Goal: Navigation & Orientation: Find specific page/section

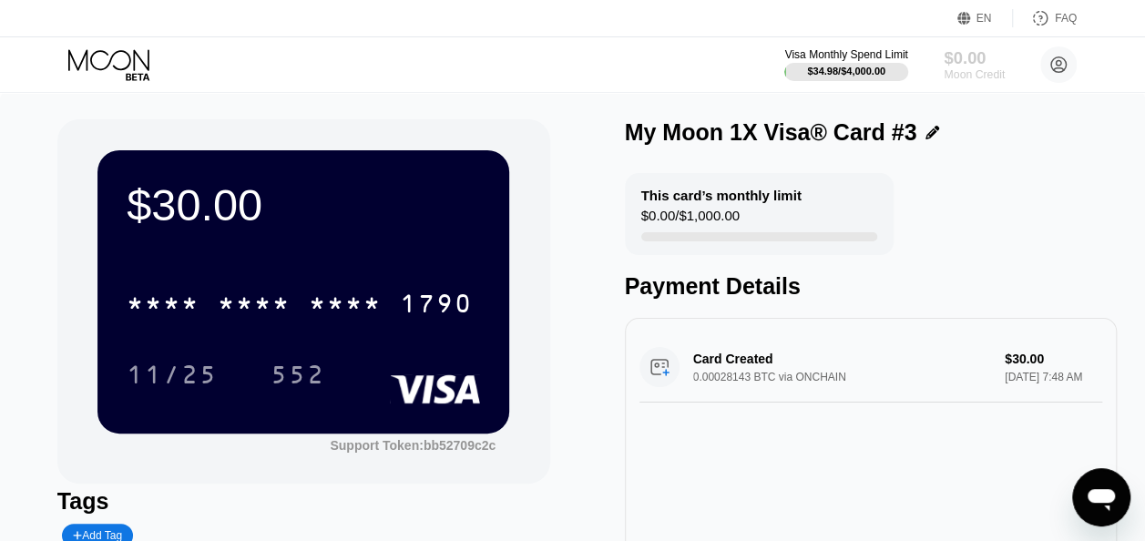
click at [965, 56] on div "$0.00" at bounding box center [974, 57] width 61 height 19
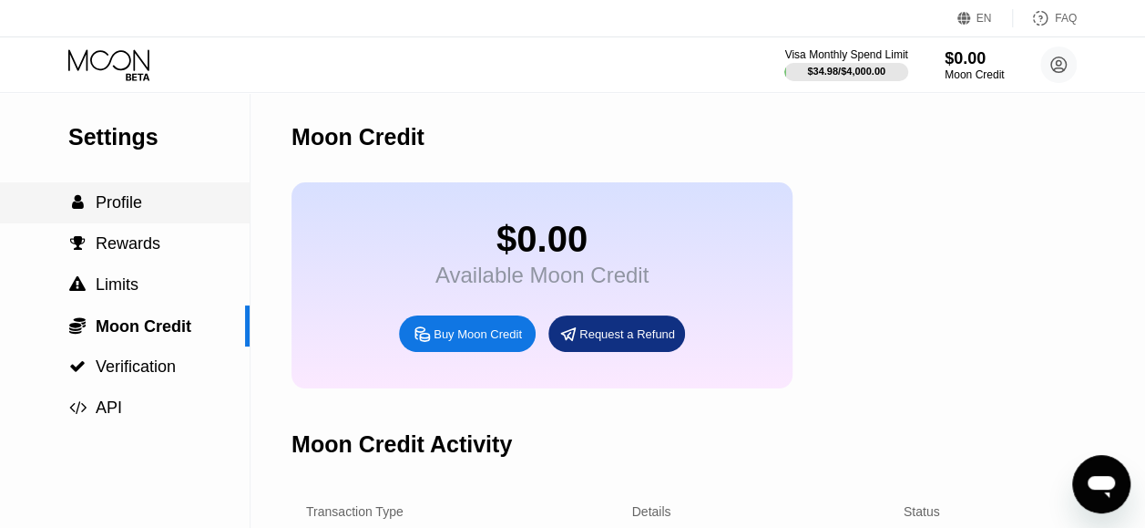
click at [112, 201] on span "Profile" at bounding box center [119, 202] width 46 height 18
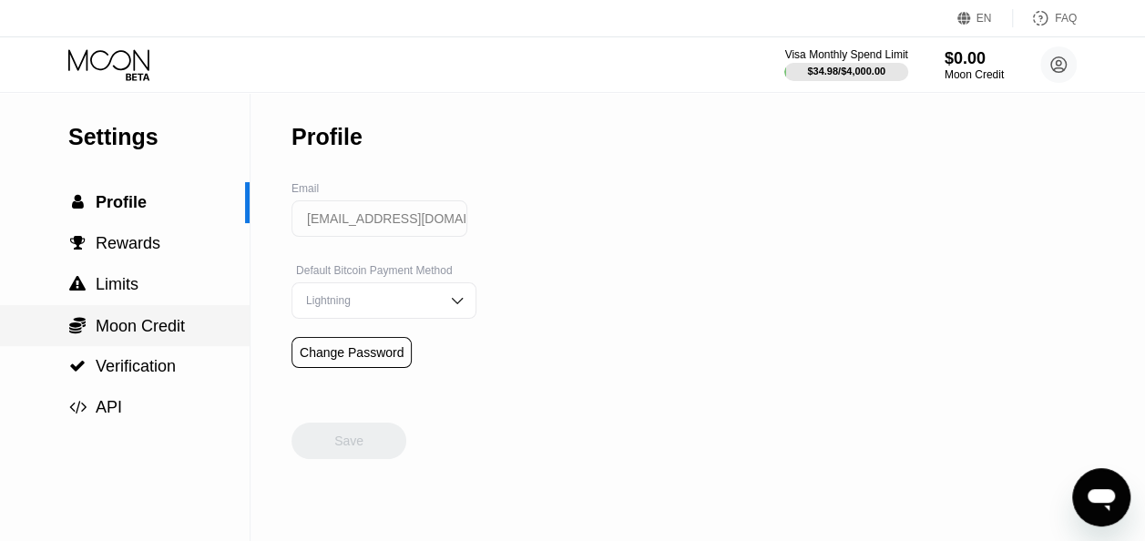
click at [148, 326] on span "Moon Credit" at bounding box center [140, 326] width 89 height 18
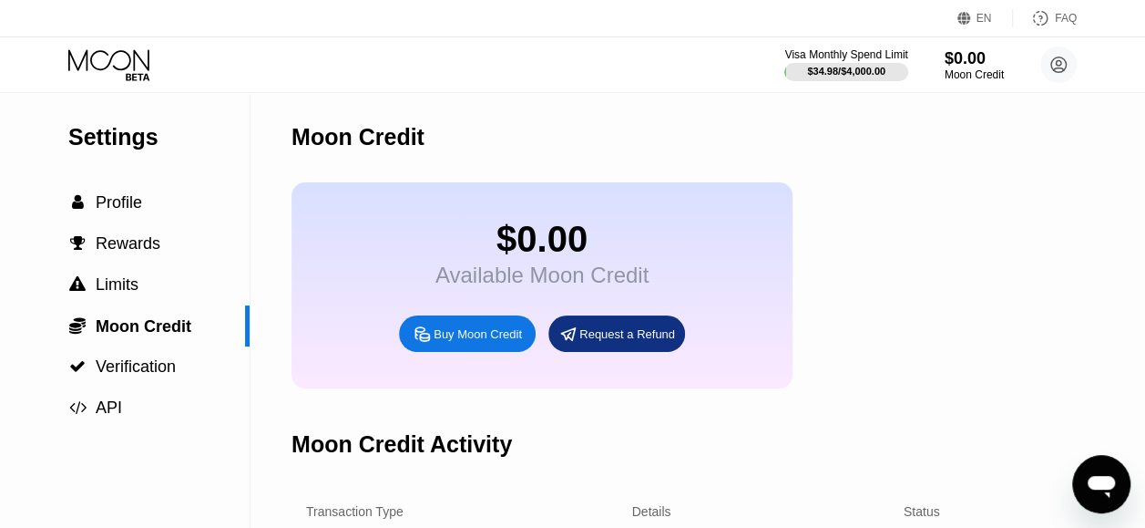
click at [118, 54] on icon at bounding box center [110, 65] width 85 height 32
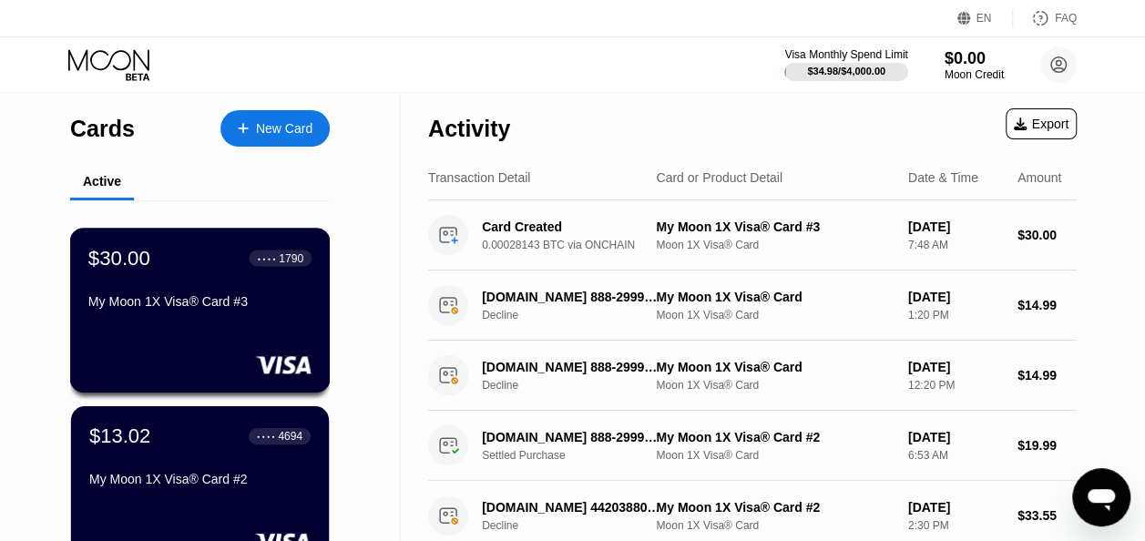
click at [217, 284] on div "$30.00 ● ● ● ● 1790 My Moon 1X Visa® Card #3" at bounding box center [199, 281] width 223 height 70
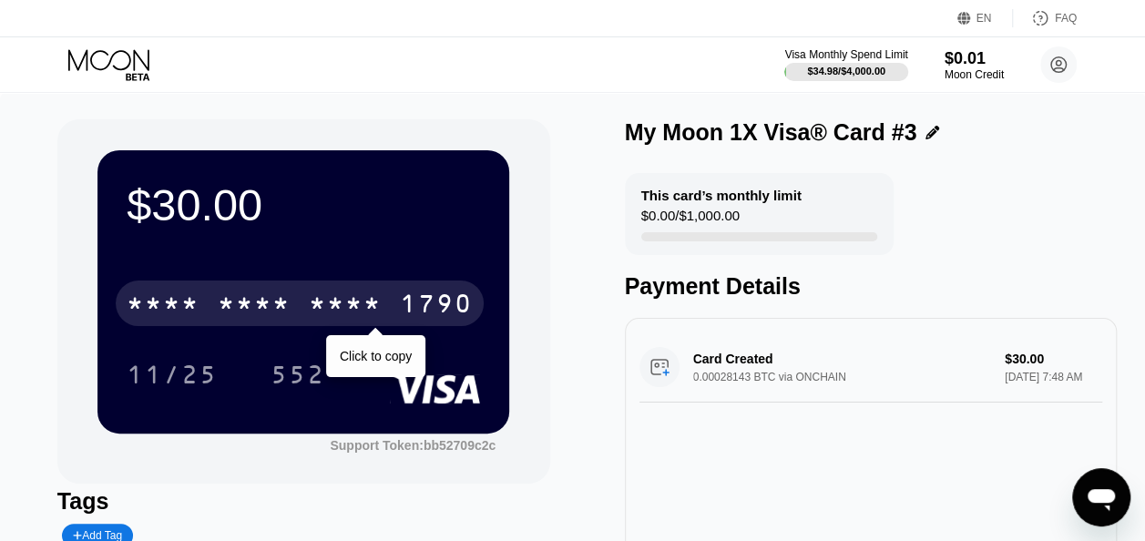
click at [286, 320] on div "* * * *" at bounding box center [254, 306] width 73 height 29
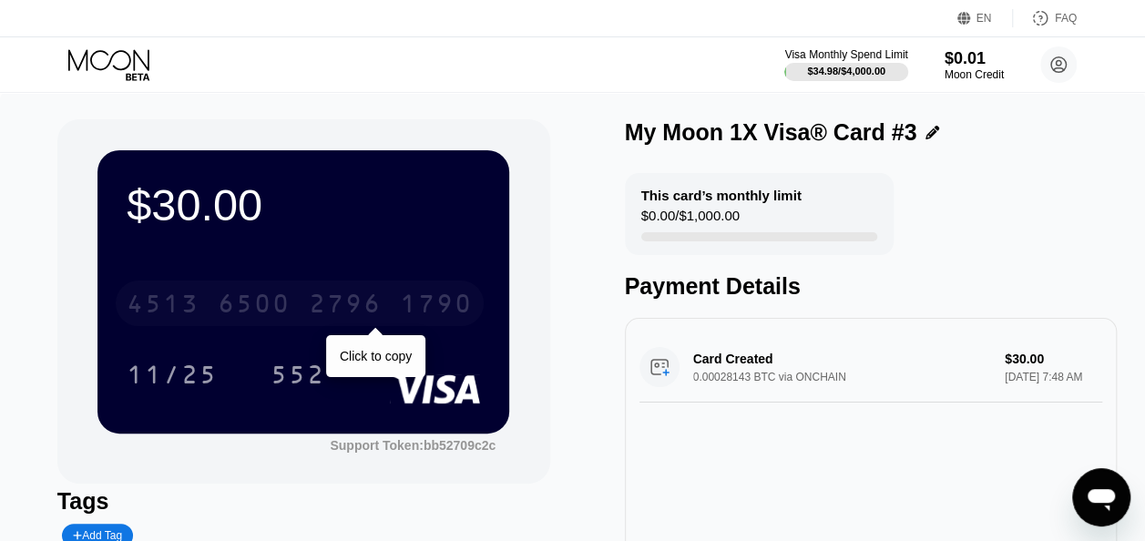
click at [425, 307] on div "1790" at bounding box center [436, 306] width 73 height 29
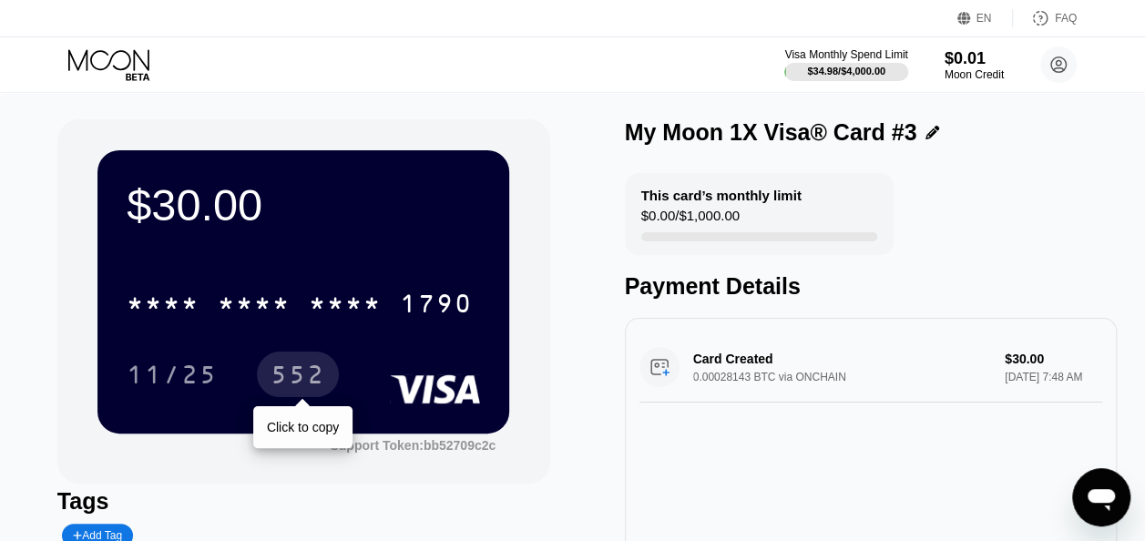
click at [306, 383] on div "552" at bounding box center [298, 377] width 55 height 29
